Goal: Check status

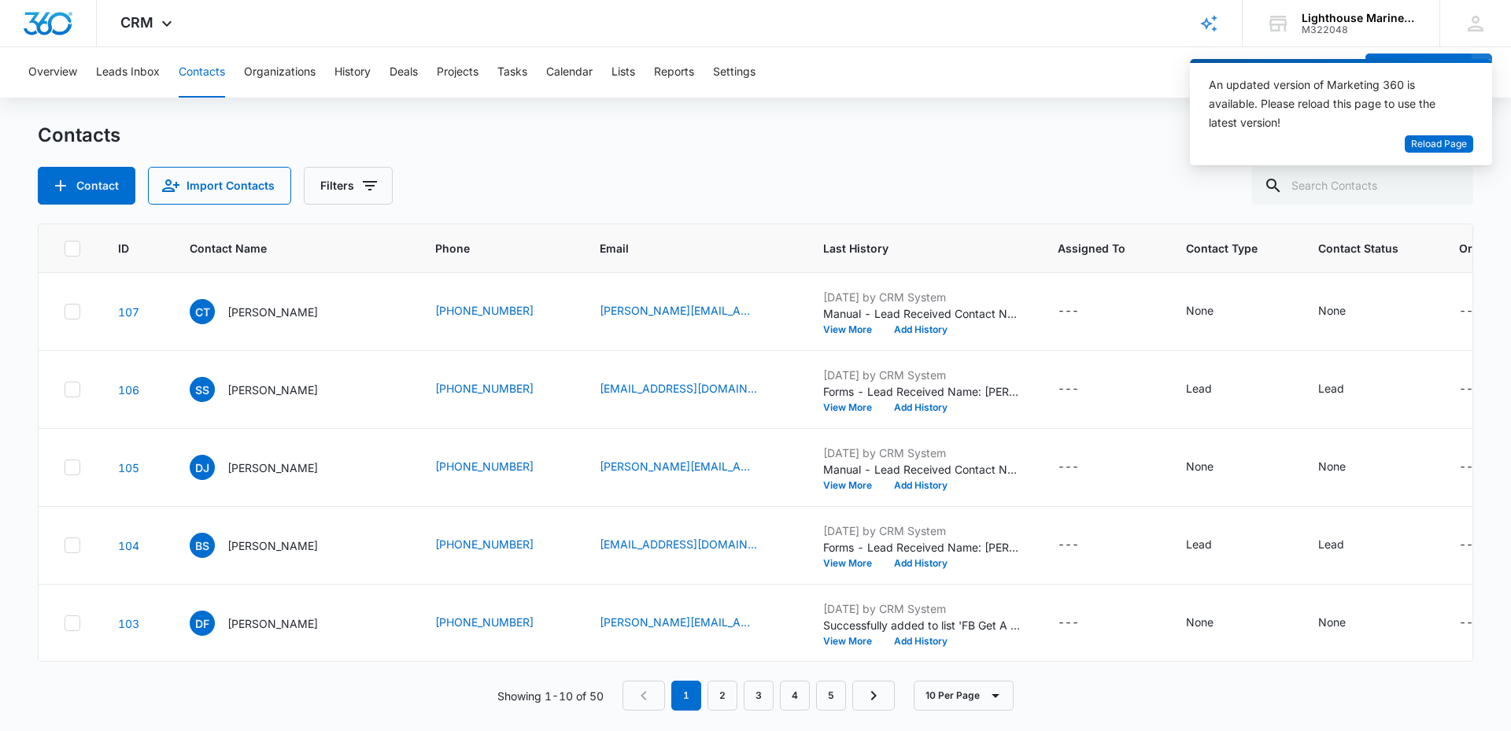
scroll to position [0, 178]
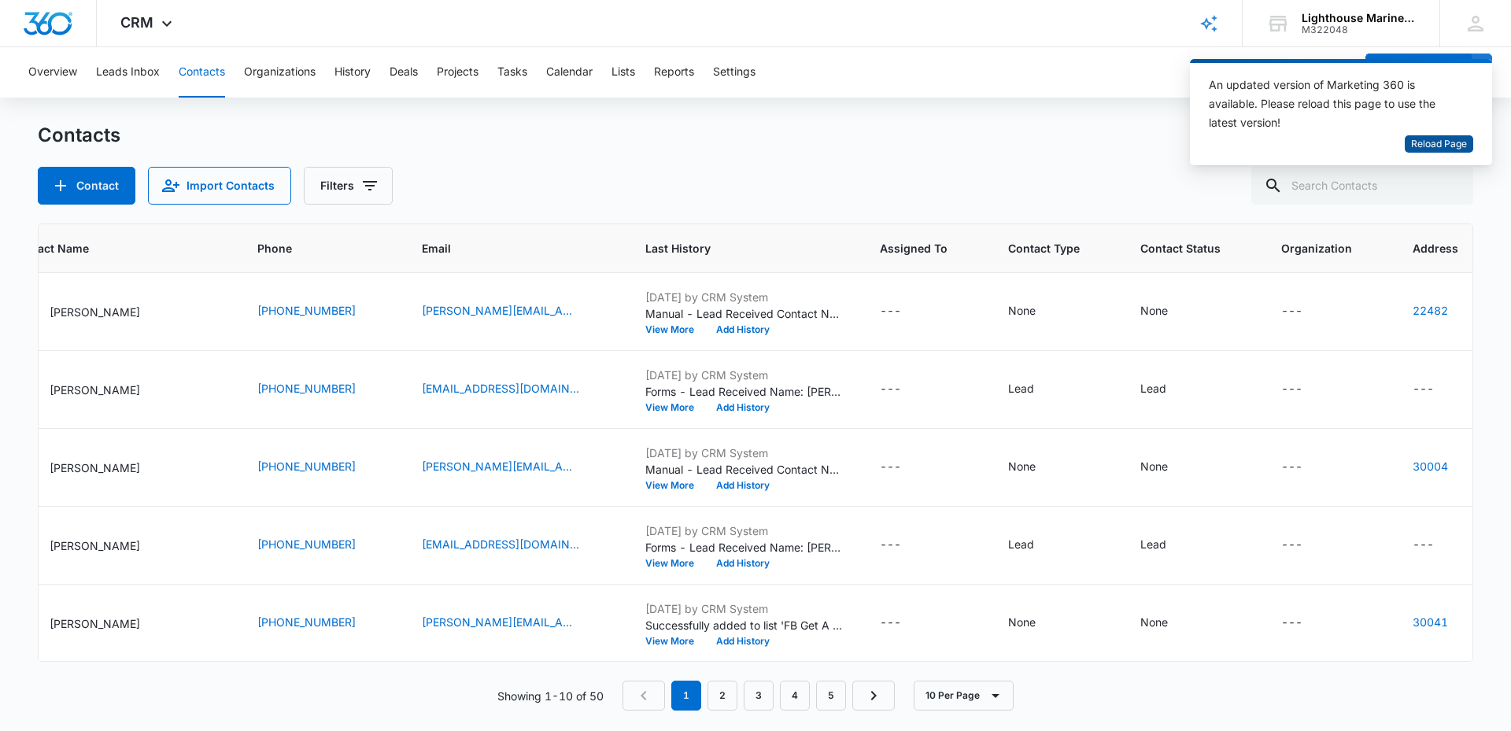
click at [1459, 142] on span "Reload Page" at bounding box center [1439, 144] width 56 height 15
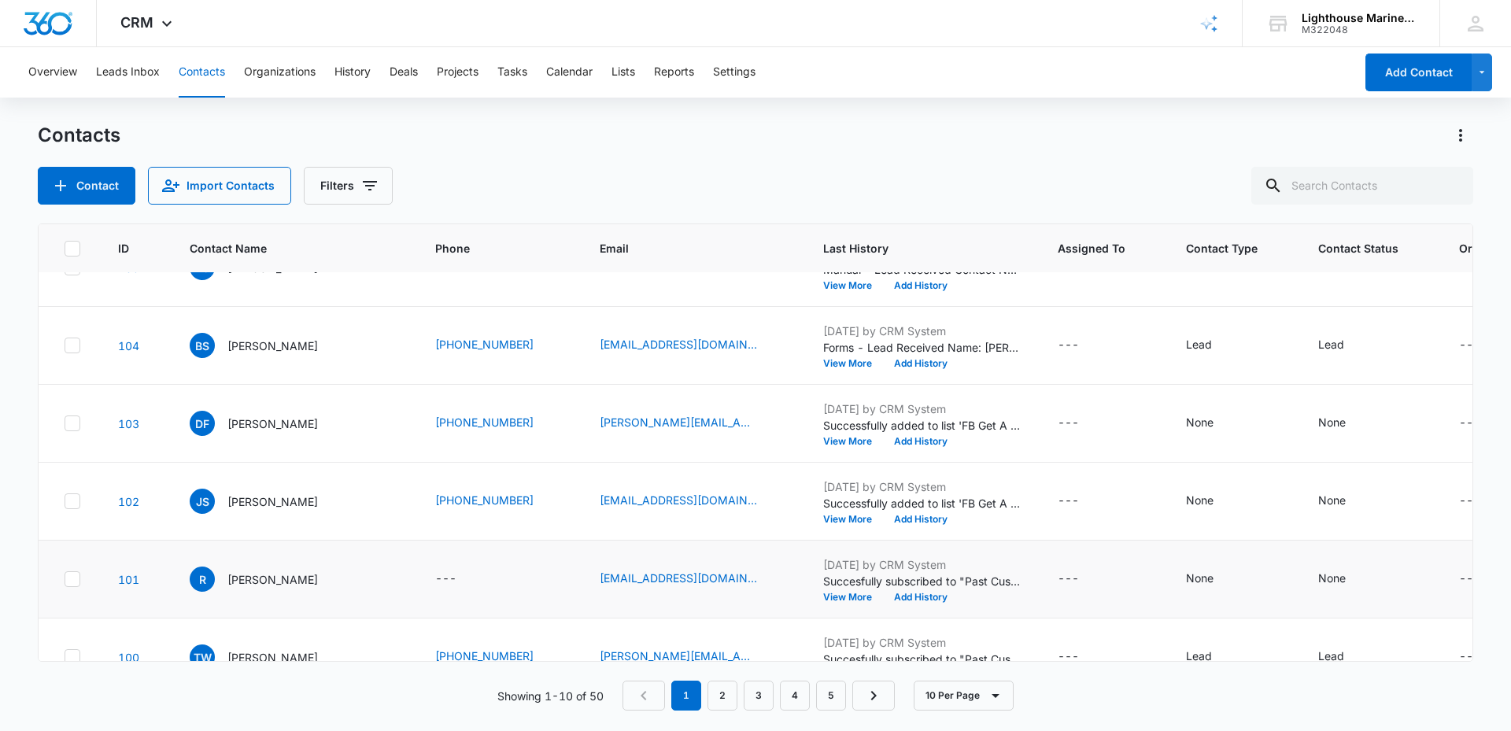
scroll to position [236, 0]
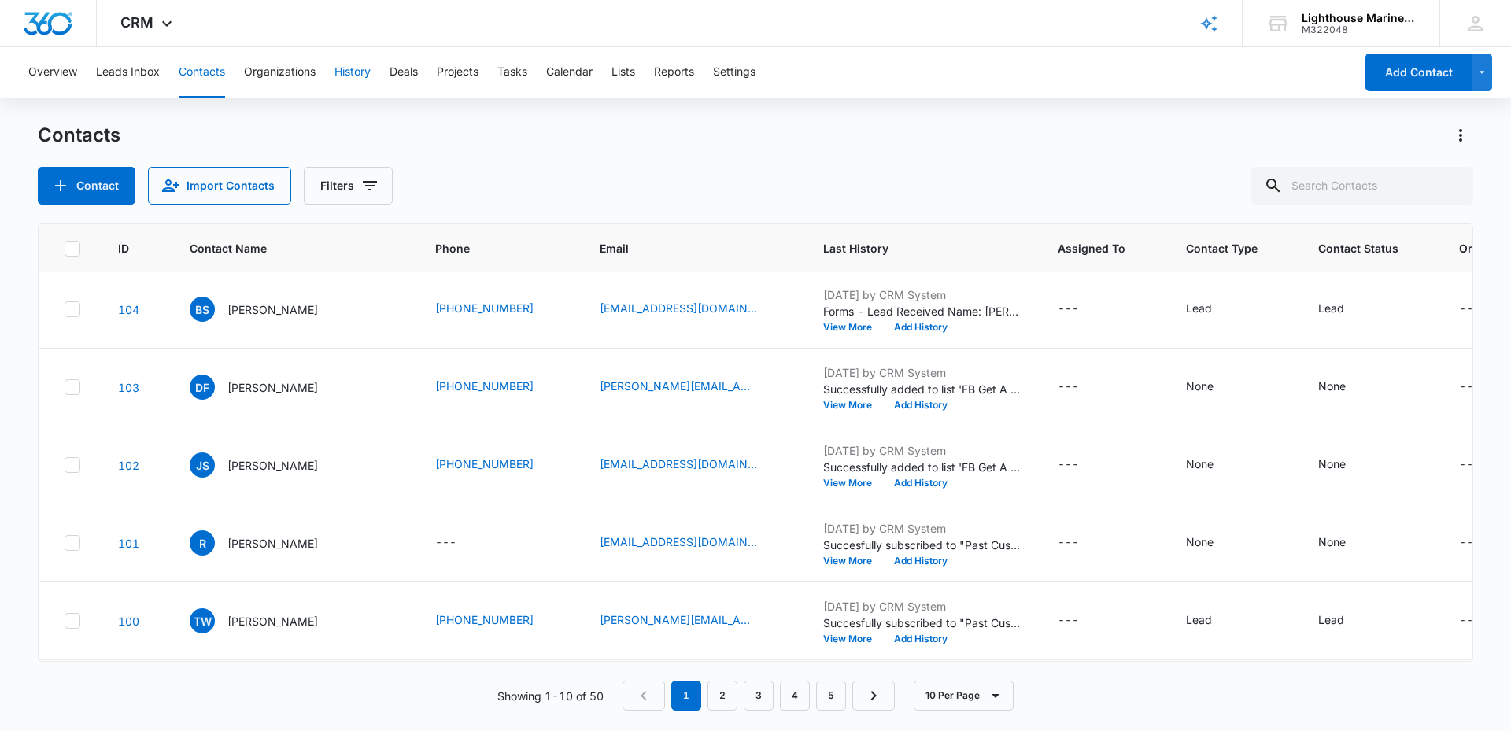
click at [346, 69] on button "History" at bounding box center [352, 72] width 36 height 50
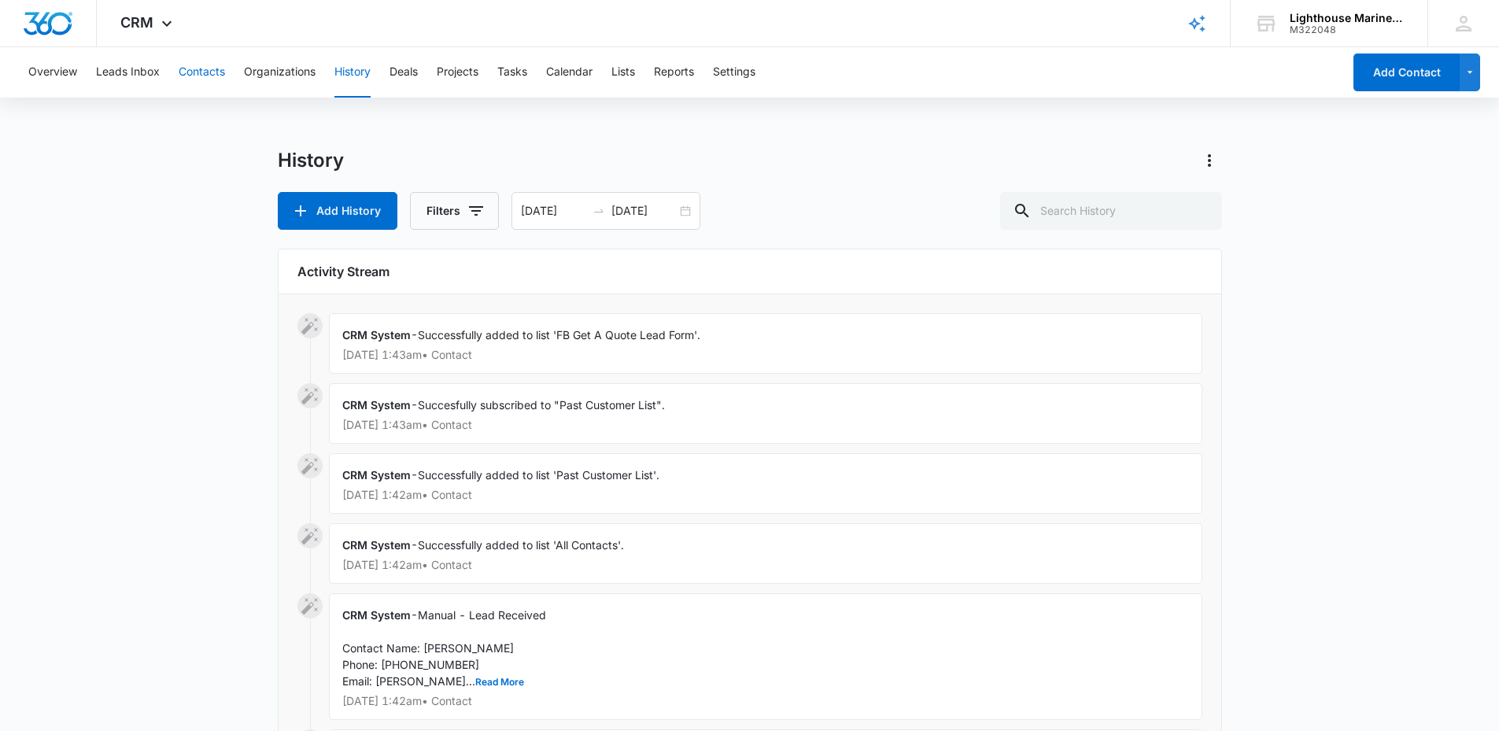
click at [196, 72] on button "Contacts" at bounding box center [202, 72] width 46 height 50
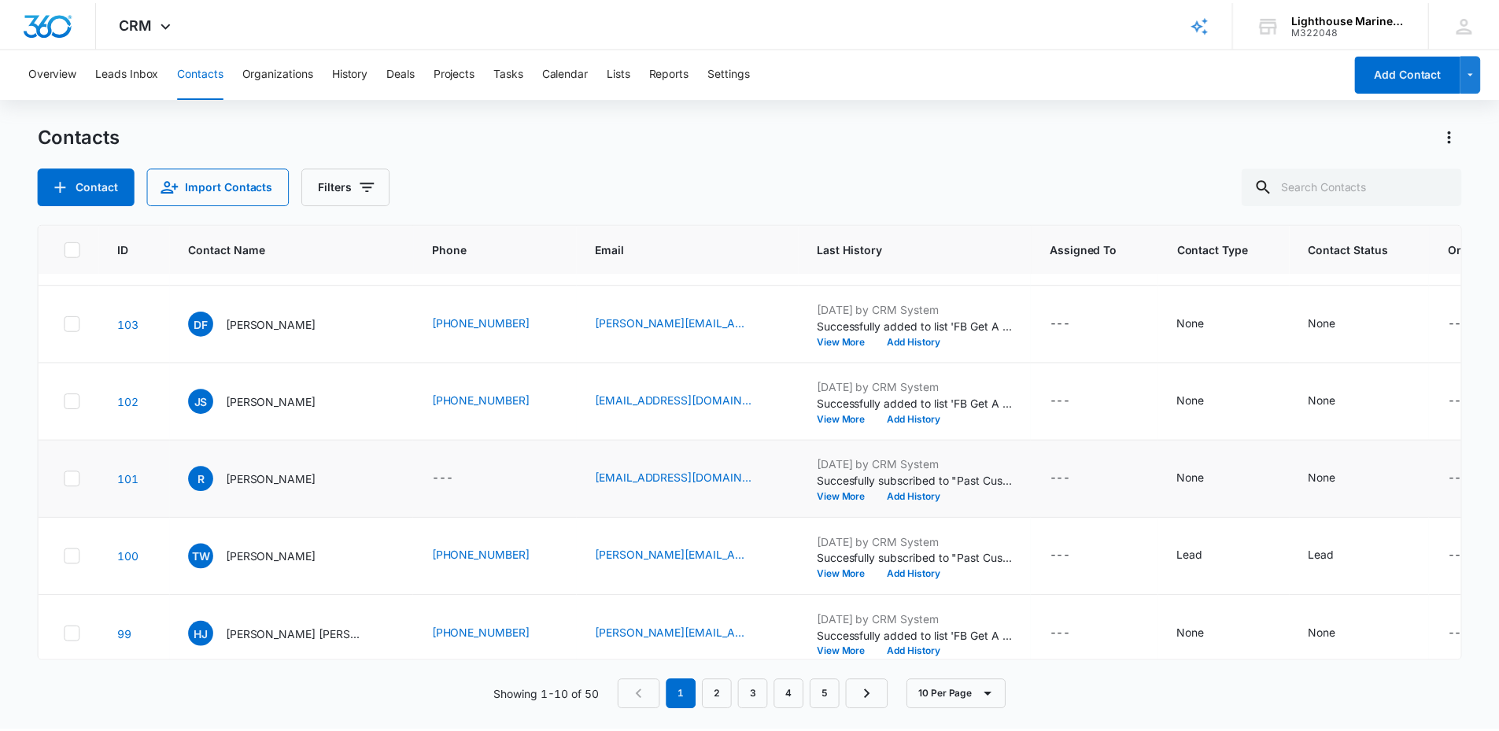
scroll to position [393, 0]
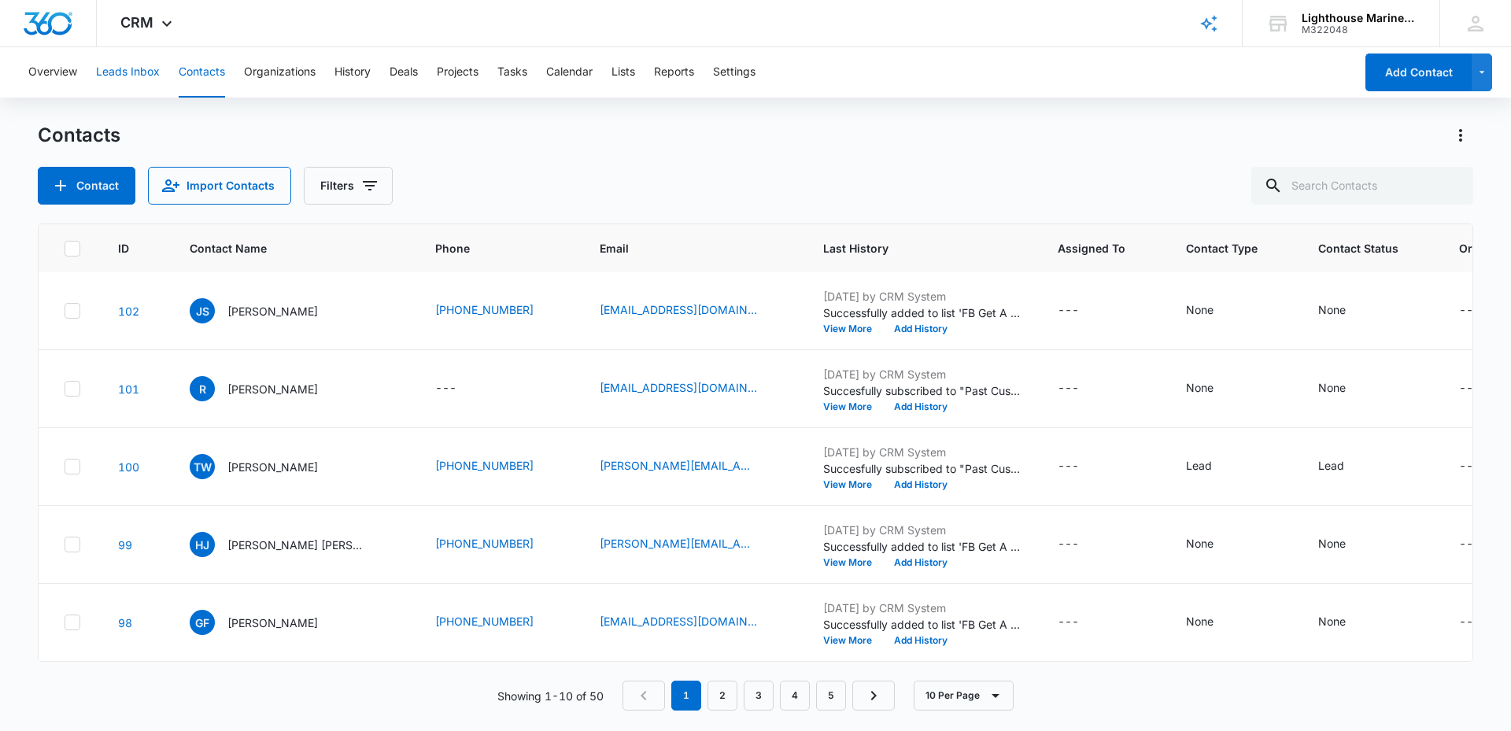
click at [135, 77] on button "Leads Inbox" at bounding box center [128, 72] width 64 height 50
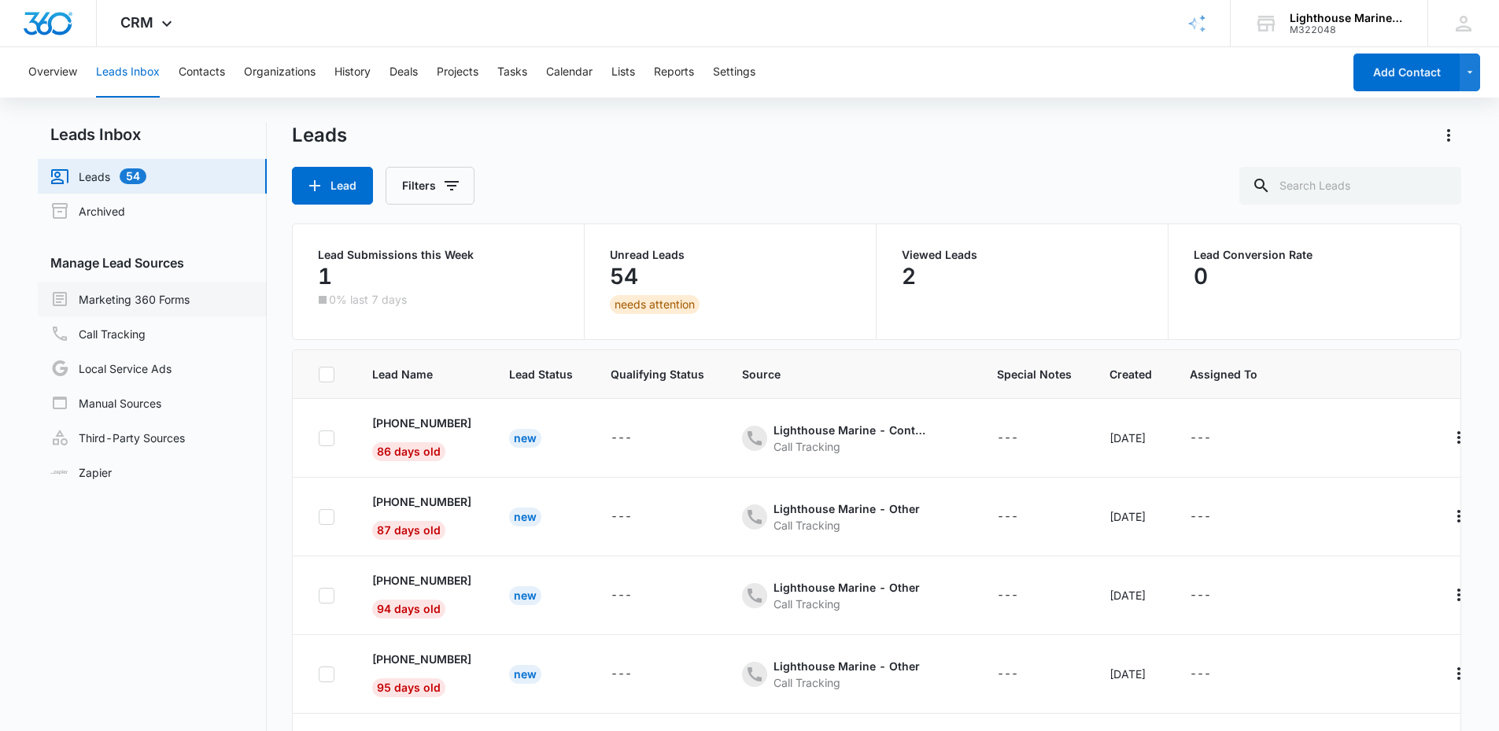
click at [107, 299] on link "Marketing 360 Forms" at bounding box center [119, 299] width 139 height 19
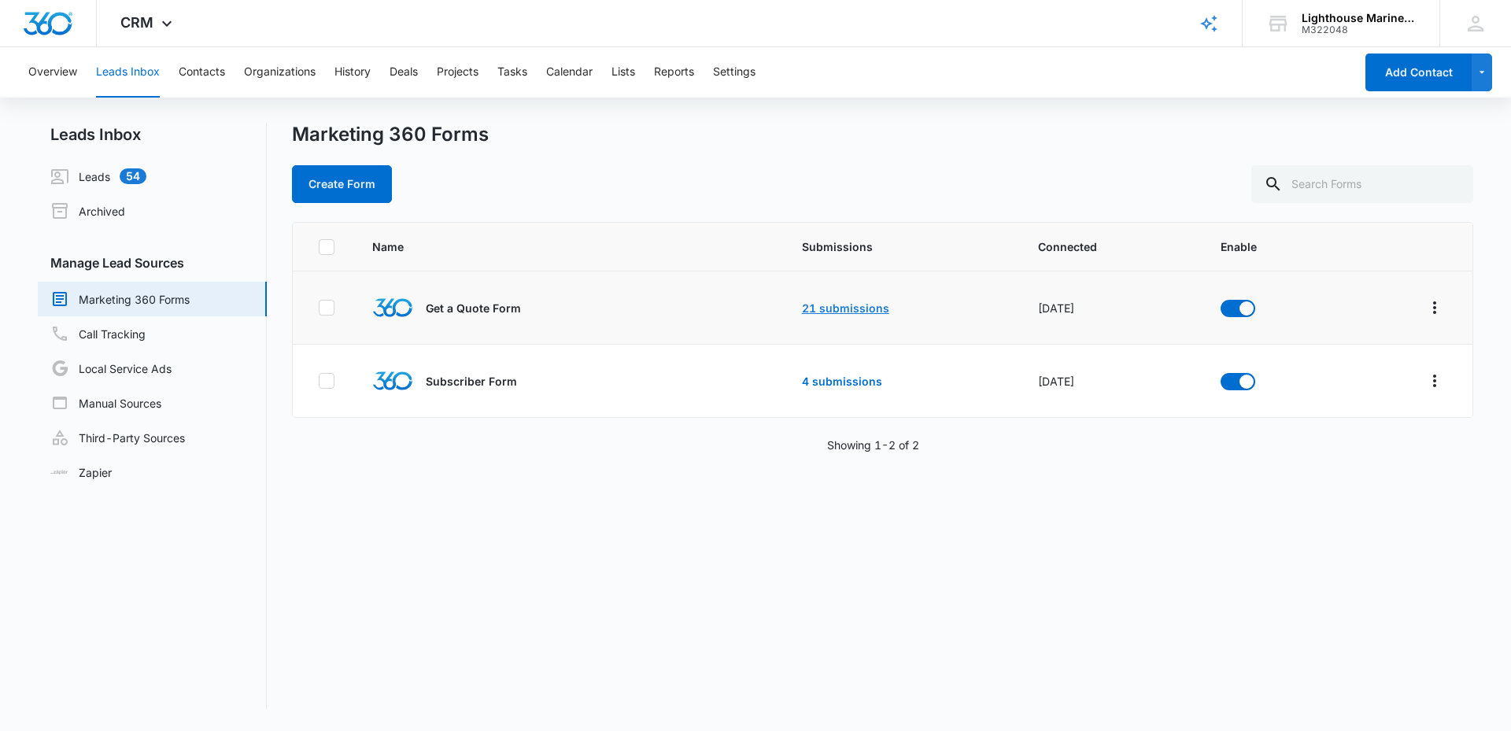
click at [821, 311] on link "21 submissions" at bounding box center [845, 307] width 87 height 13
